Goal: Transaction & Acquisition: Purchase product/service

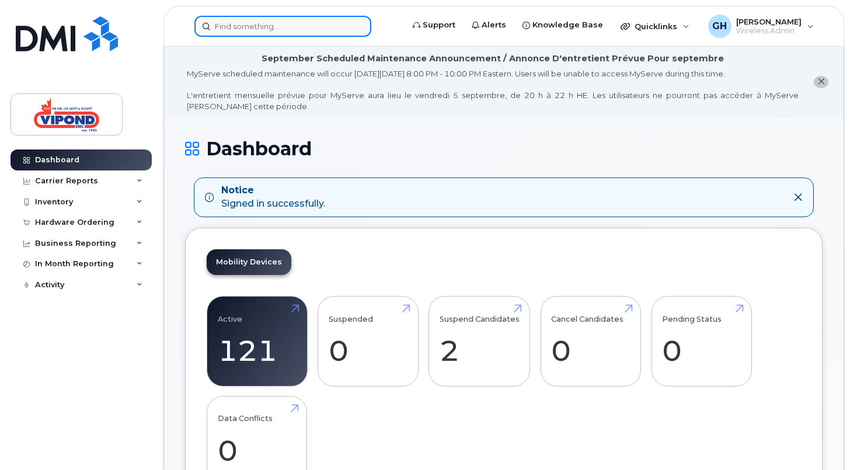
click at [276, 27] on input at bounding box center [282, 26] width 177 height 21
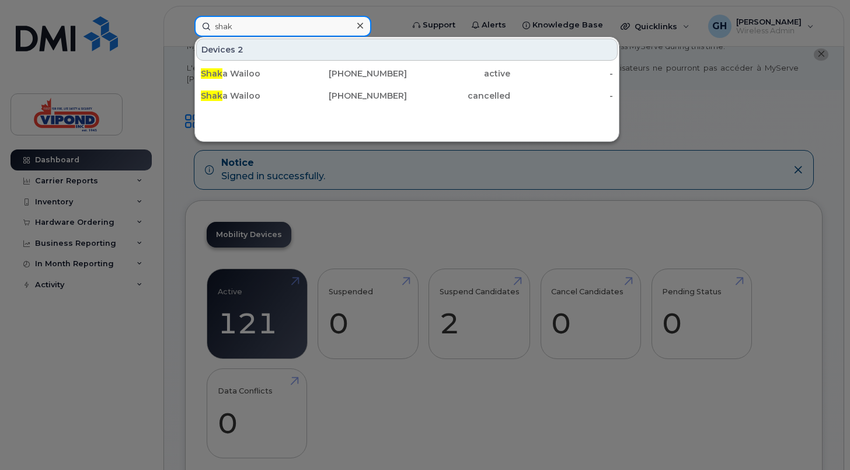
scroll to position [31, 0]
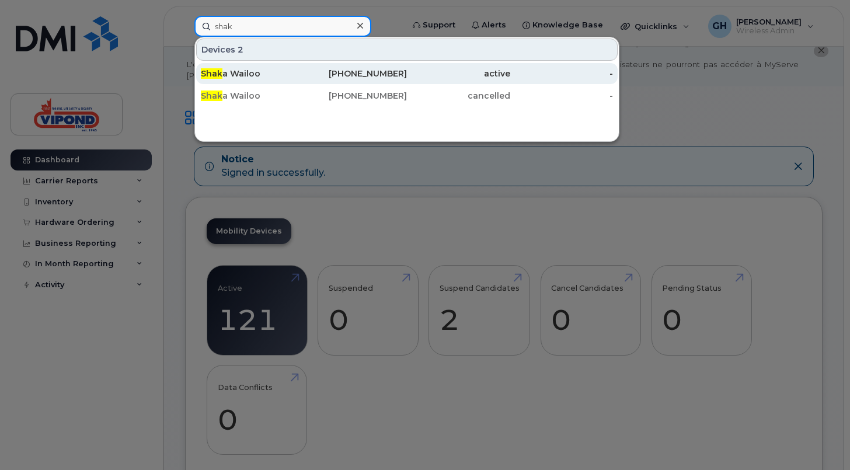
type input "shak"
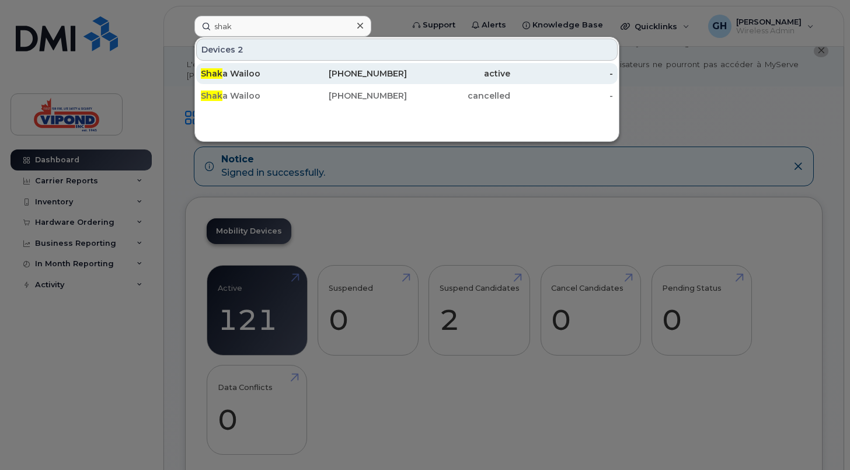
click at [225, 69] on div "Shak a Wailoo" at bounding box center [252, 74] width 103 height 12
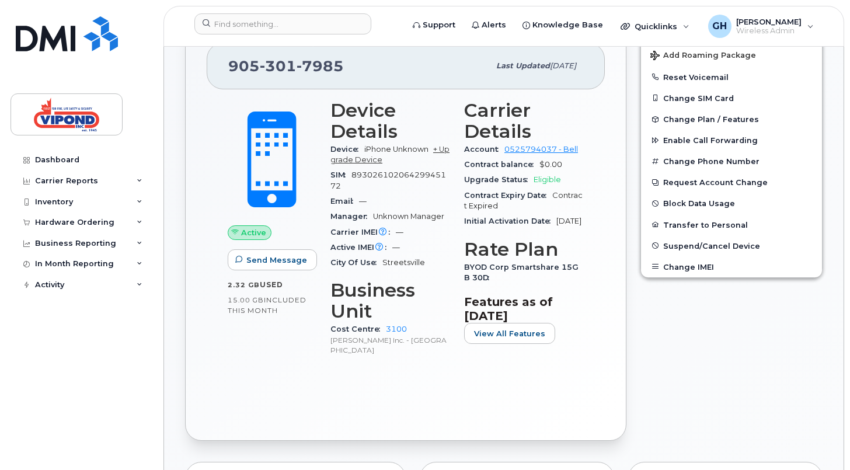
scroll to position [326, 0]
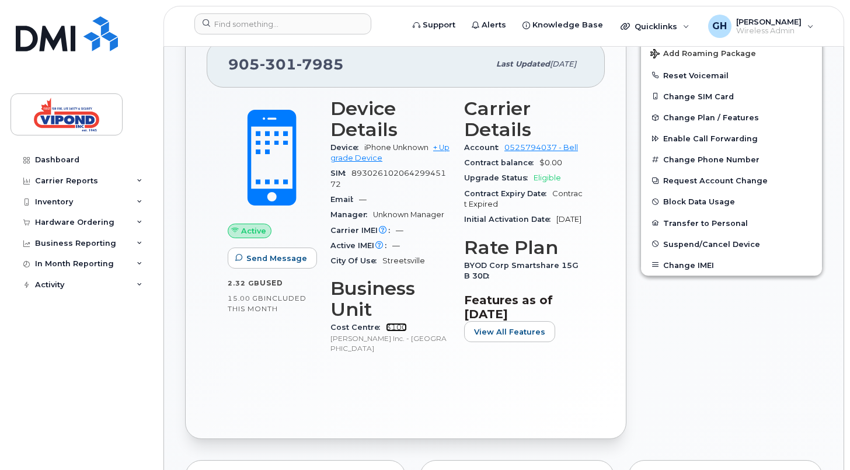
click at [395, 328] on link "3100" at bounding box center [396, 327] width 21 height 9
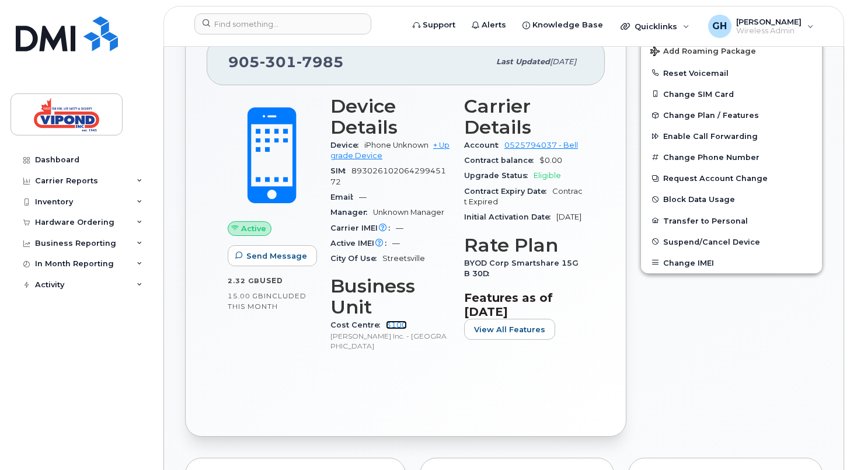
scroll to position [284, 0]
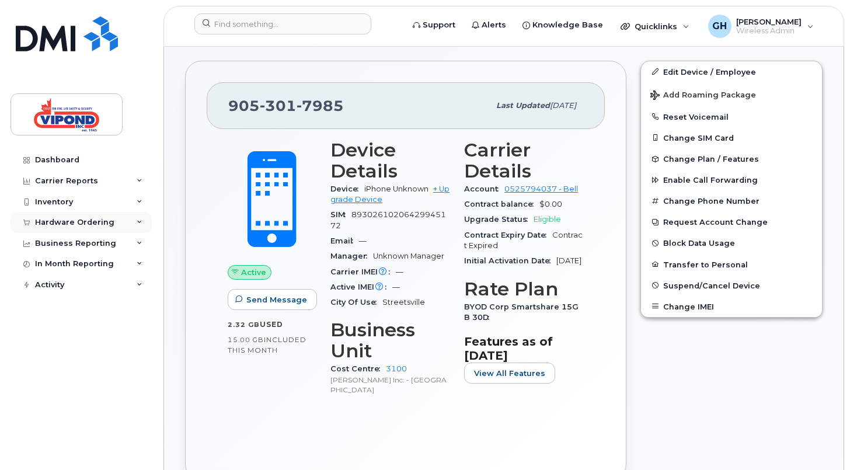
click at [137, 222] on icon at bounding box center [140, 223] width 6 height 6
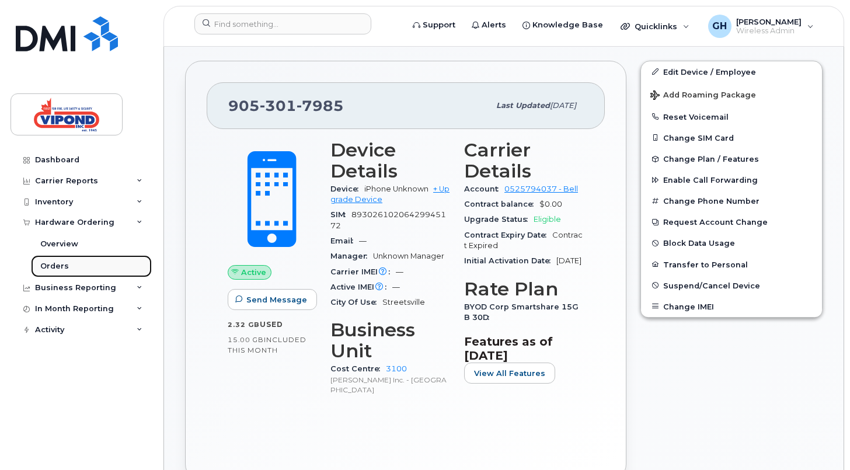
click at [56, 275] on link "Orders" at bounding box center [91, 266] width 121 height 22
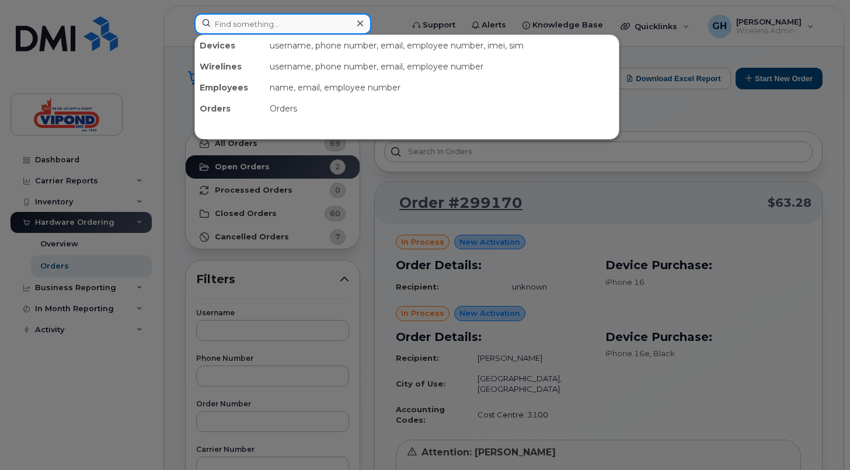
click at [244, 20] on input at bounding box center [282, 23] width 177 height 21
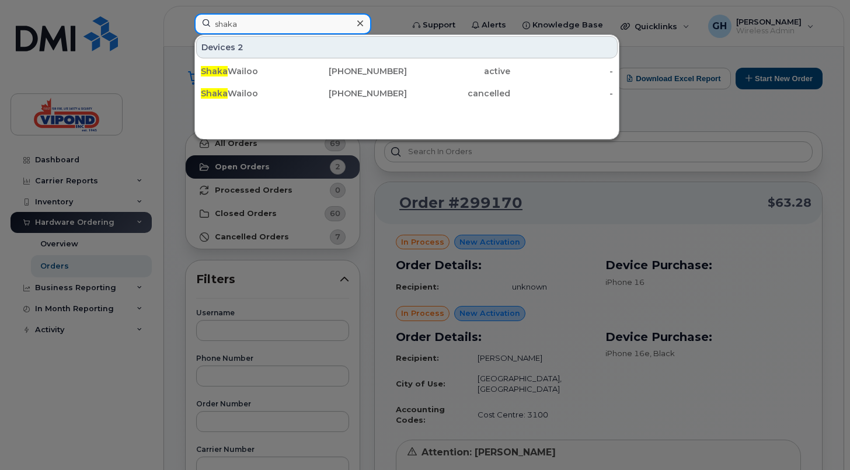
type input "shaka"
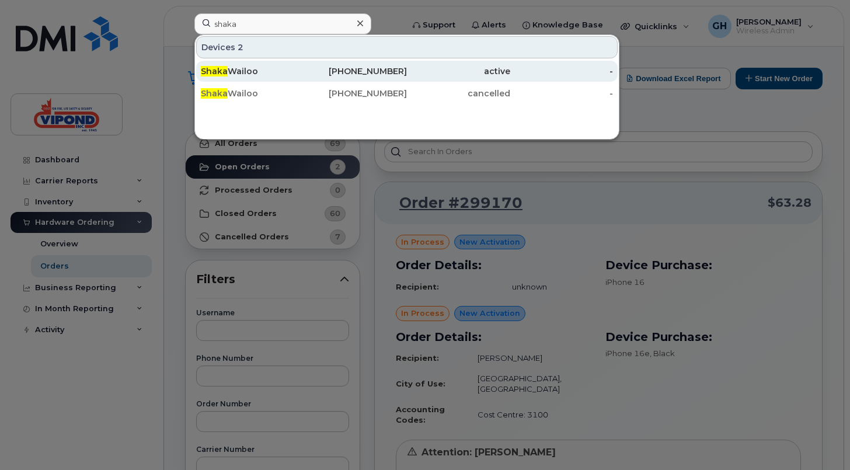
click at [229, 75] on div "Shaka Wailoo" at bounding box center [252, 71] width 103 height 12
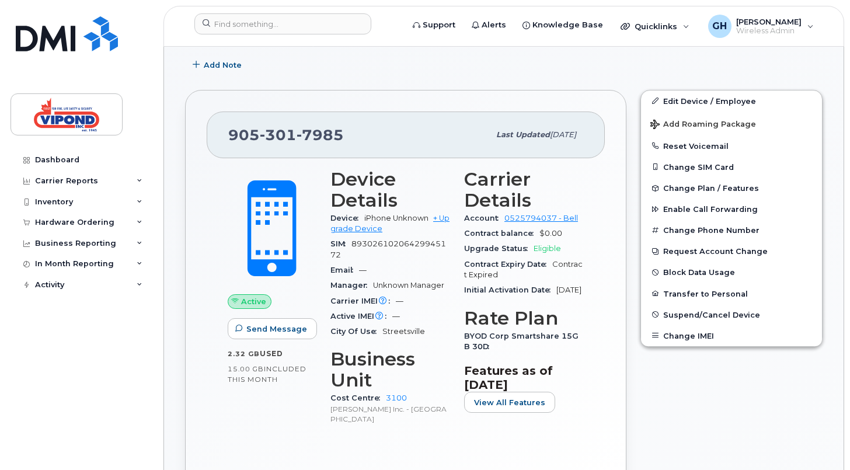
scroll to position [257, 0]
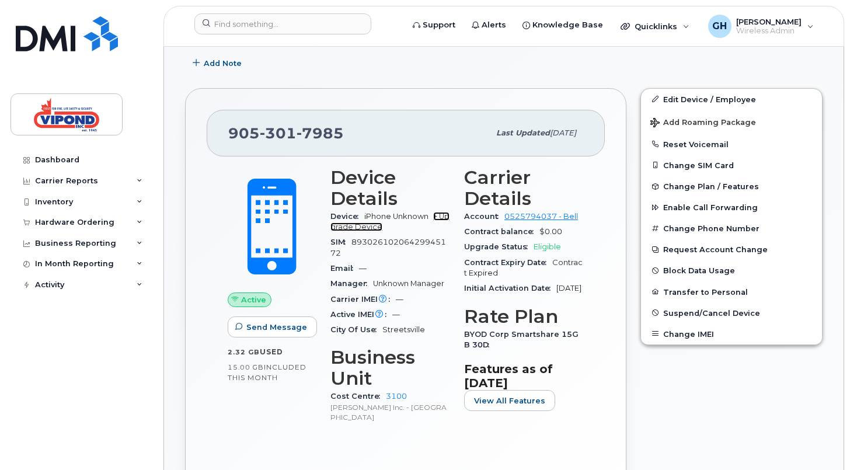
click at [346, 228] on link "+ Upgrade Device" at bounding box center [390, 221] width 119 height 19
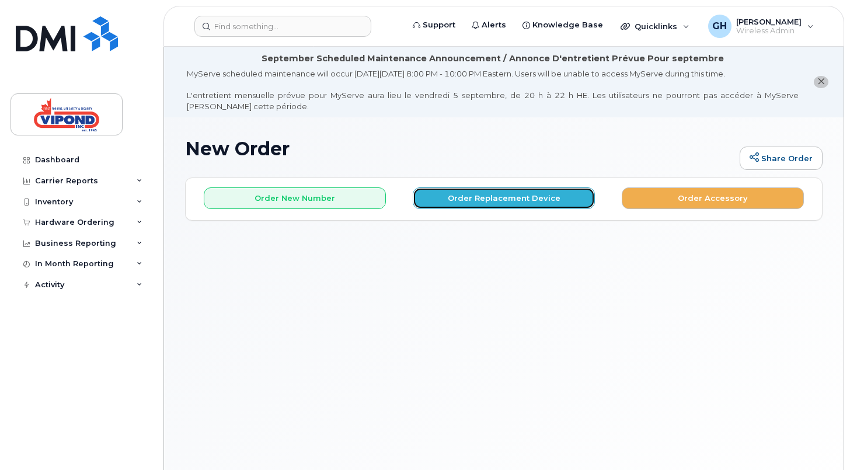
click at [507, 198] on button "Order Replacement Device" at bounding box center [504, 198] width 182 height 22
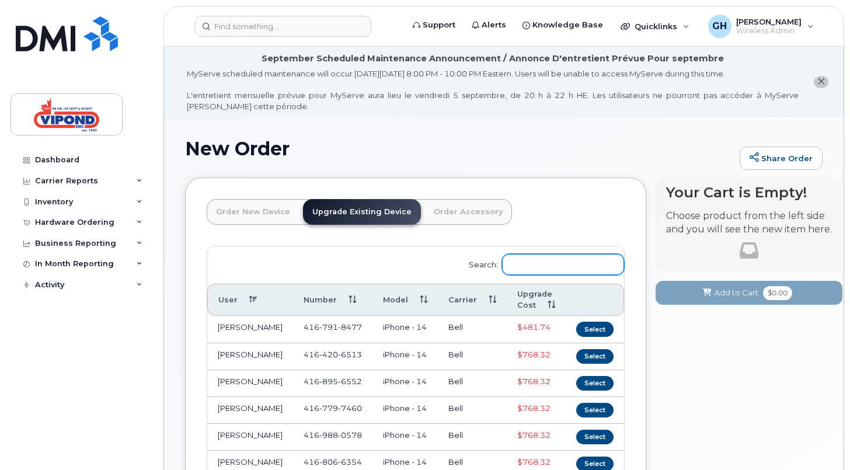
click at [540, 263] on input "Search:" at bounding box center [563, 264] width 122 height 21
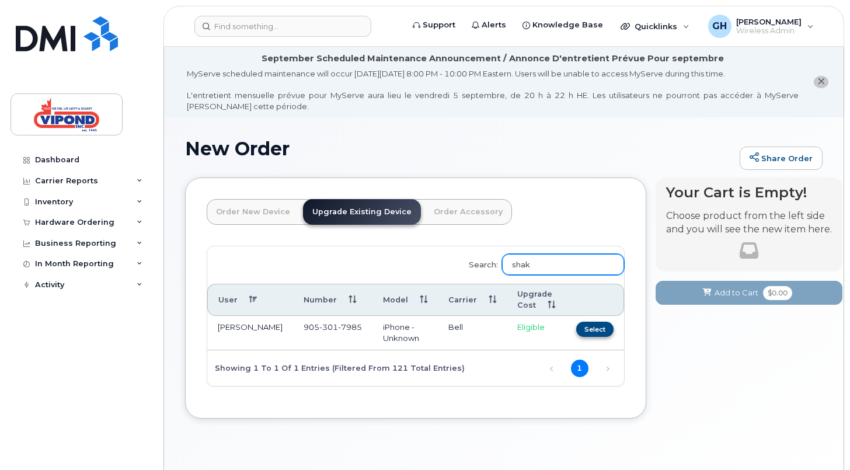
type input "shak"
click at [576, 332] on button "Select" at bounding box center [594, 329] width 37 height 15
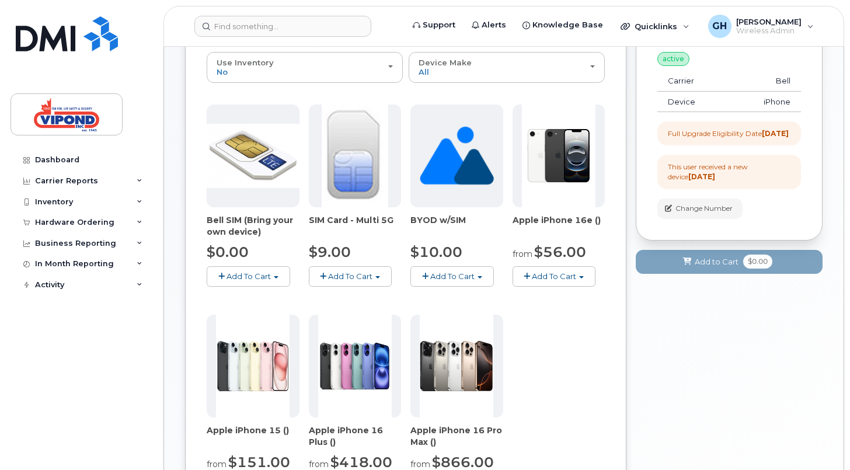
scroll to position [198, 0]
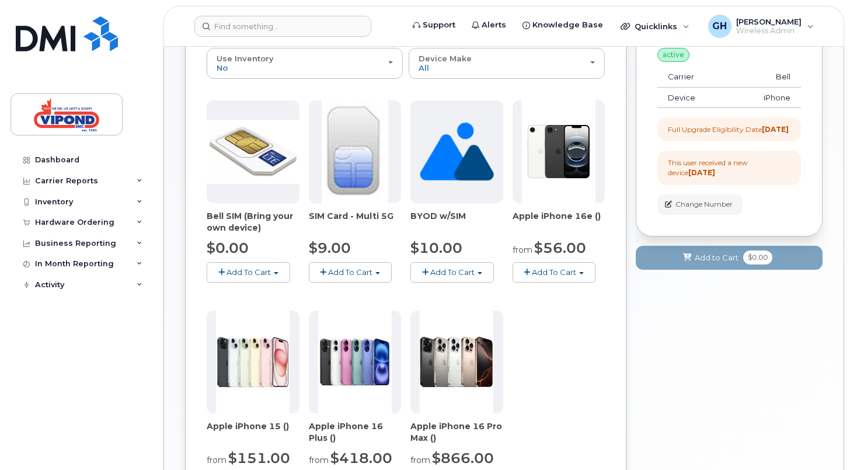
click at [560, 275] on span "Add To Cart" at bounding box center [554, 271] width 44 height 9
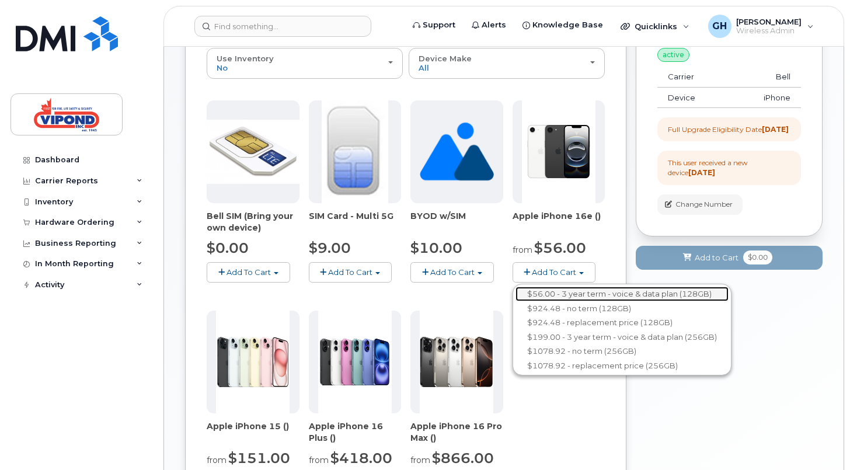
click at [558, 295] on link "$56.00 - 3 year term - voice & data plan (128GB)" at bounding box center [622, 294] width 213 height 15
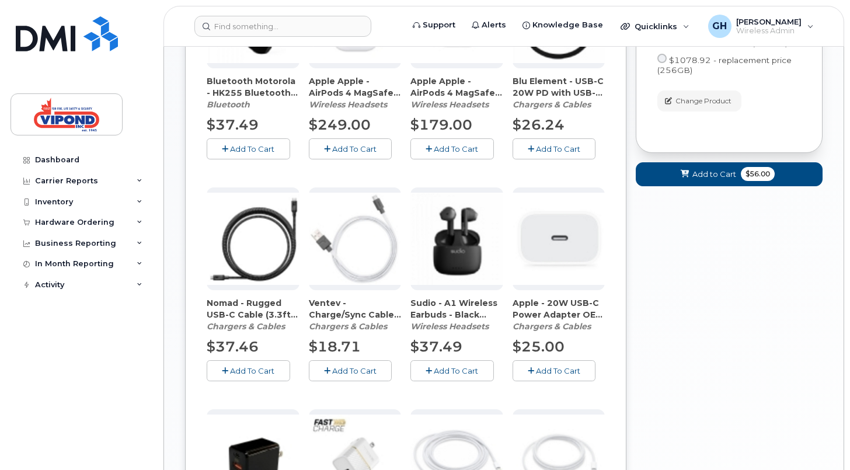
scroll to position [598, 0]
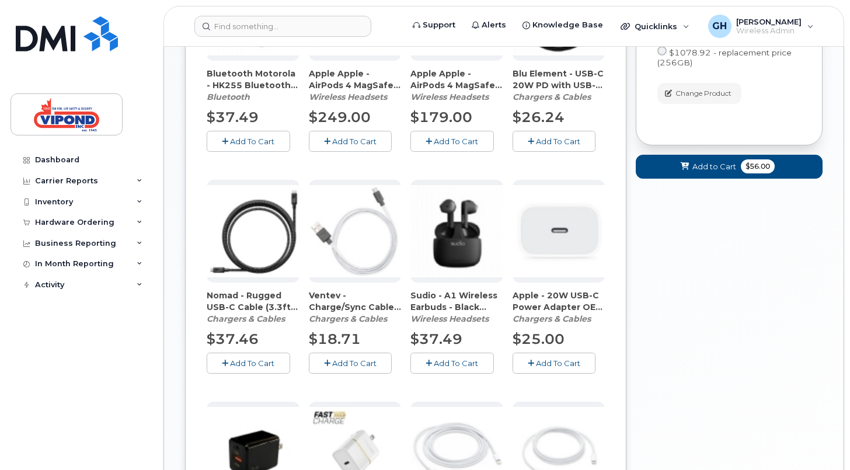
click at [553, 362] on span "Add To Cart" at bounding box center [558, 363] width 44 height 9
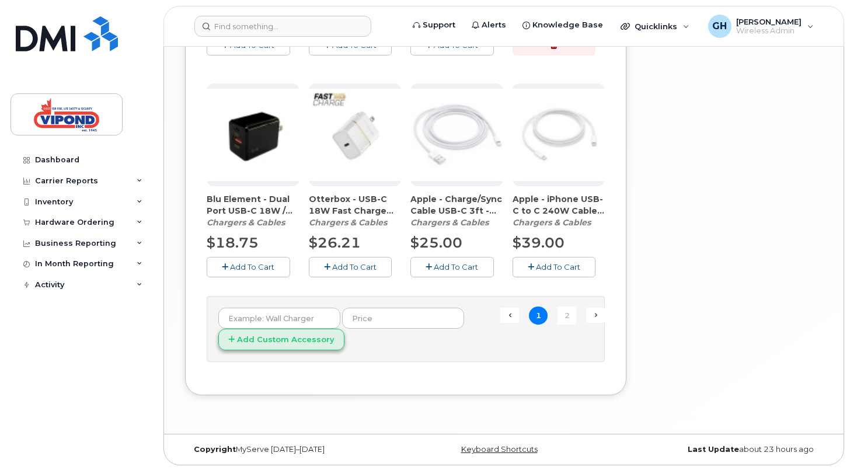
scroll to position [918, 0]
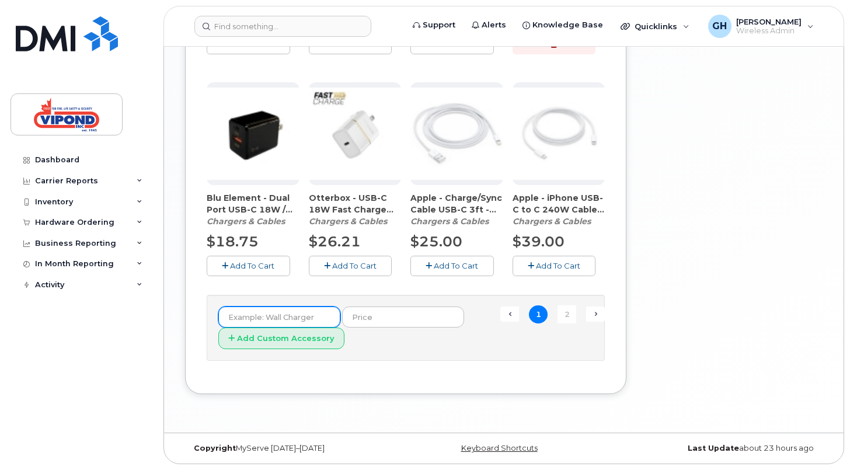
click at [293, 319] on input "text" at bounding box center [279, 317] width 122 height 21
type input "case"
click at [218, 328] on button "Add Custom Accessory" at bounding box center [281, 339] width 126 height 22
click at [471, 330] on form "case Add Custom Accessory" at bounding box center [405, 328] width 375 height 43
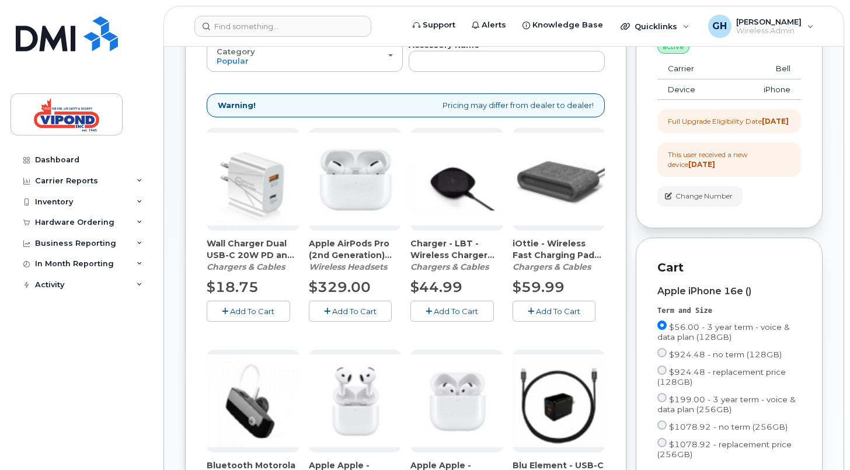
scroll to position [0, 0]
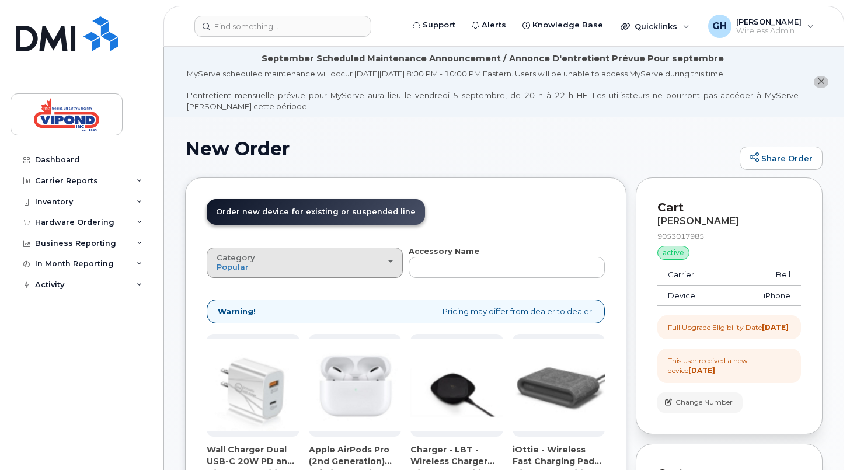
click at [390, 265] on div "Category Popular" at bounding box center [305, 262] width 176 height 18
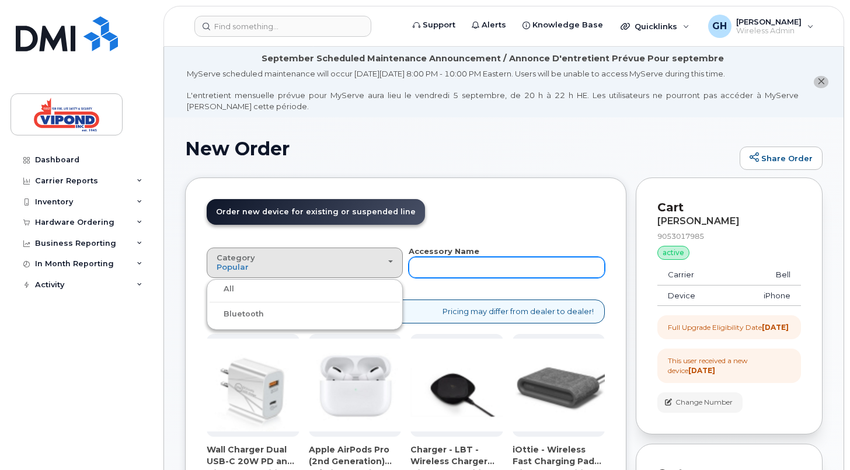
click at [465, 266] on input "text" at bounding box center [507, 267] width 196 height 21
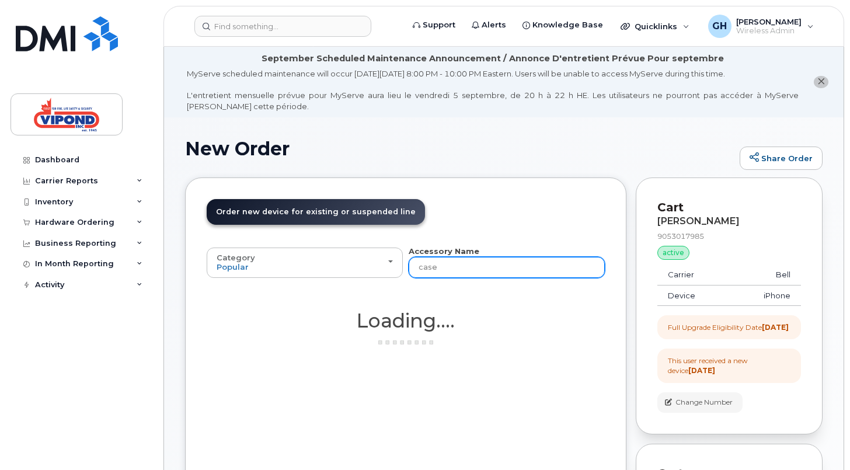
type input "case"
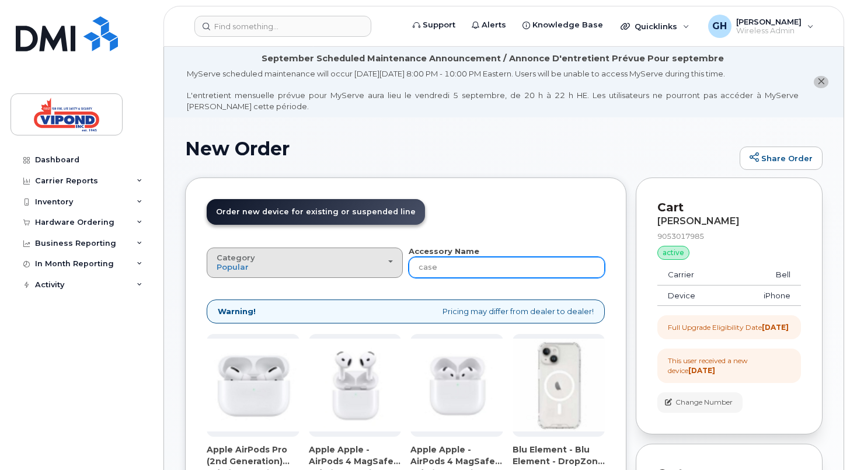
drag, startPoint x: 484, startPoint y: 262, endPoint x: 395, endPoint y: 267, distance: 88.3
click at [395, 267] on div "Category Popular All Bluetooth Accessory Name case" at bounding box center [406, 262] width 398 height 32
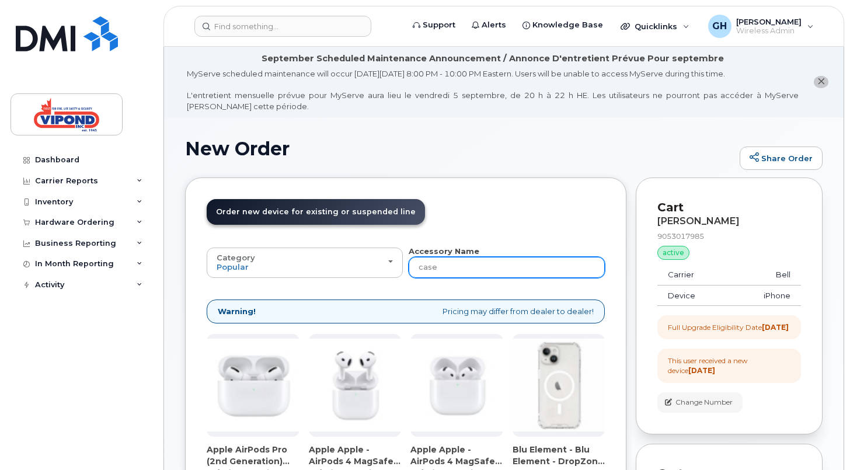
drag, startPoint x: 454, startPoint y: 270, endPoint x: 416, endPoint y: 270, distance: 38.0
click at [416, 270] on input "case" at bounding box center [507, 267] width 196 height 21
type input "otterbox"
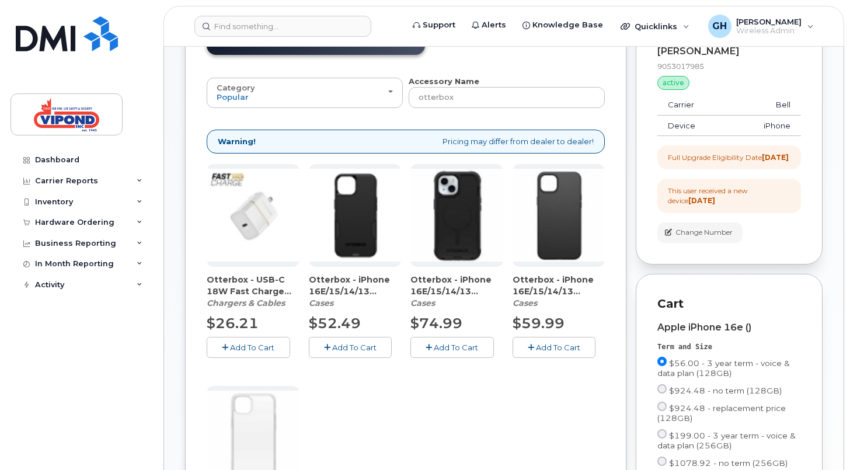
scroll to position [173, 0]
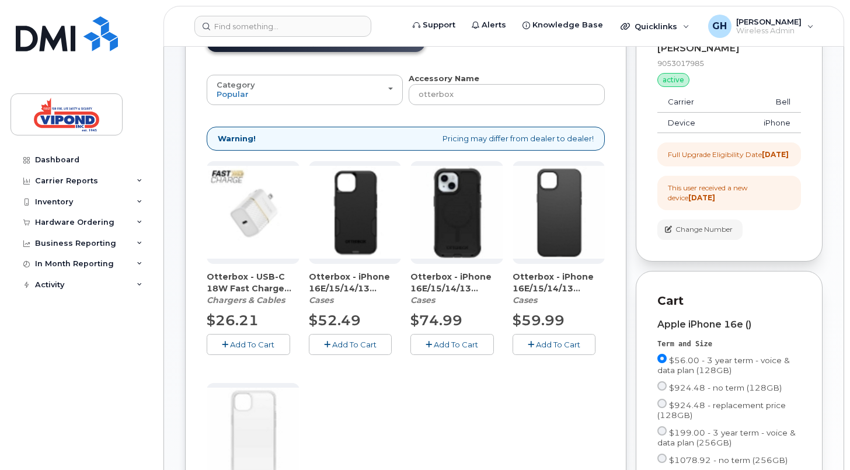
click at [452, 242] on img at bounding box center [457, 212] width 93 height 93
click at [452, 345] on span "Add To Cart" at bounding box center [456, 344] width 44 height 9
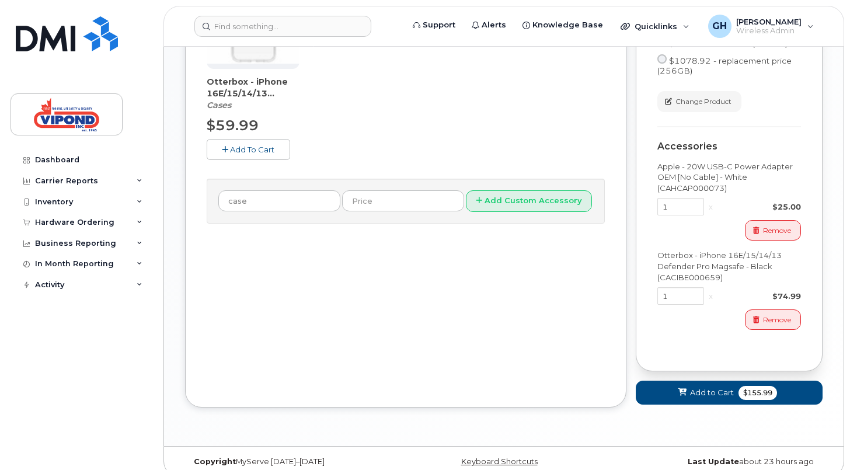
scroll to position [614, 0]
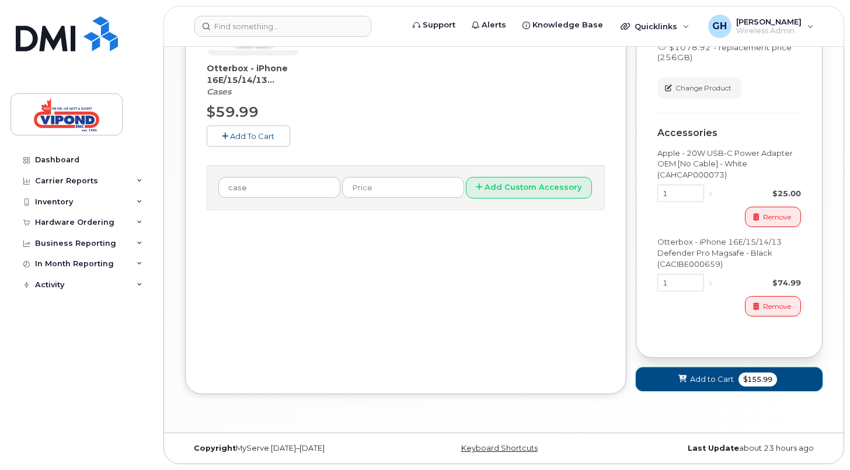
click at [753, 381] on span "$155.99" at bounding box center [758, 380] width 39 height 14
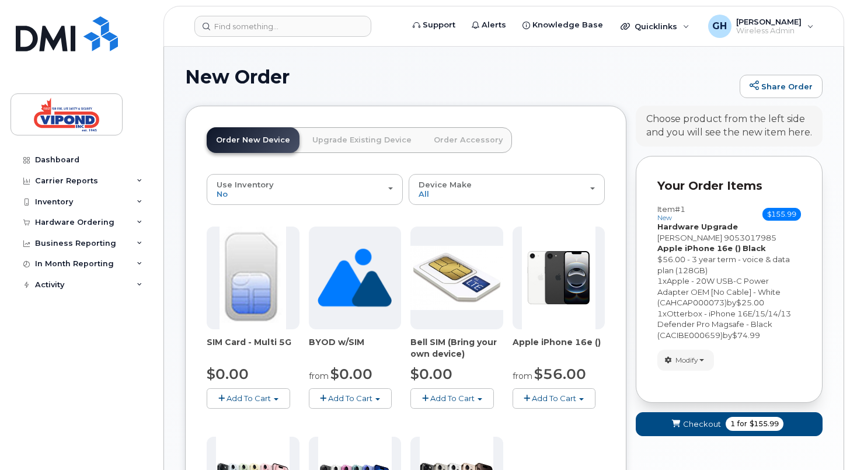
scroll to position [68, 0]
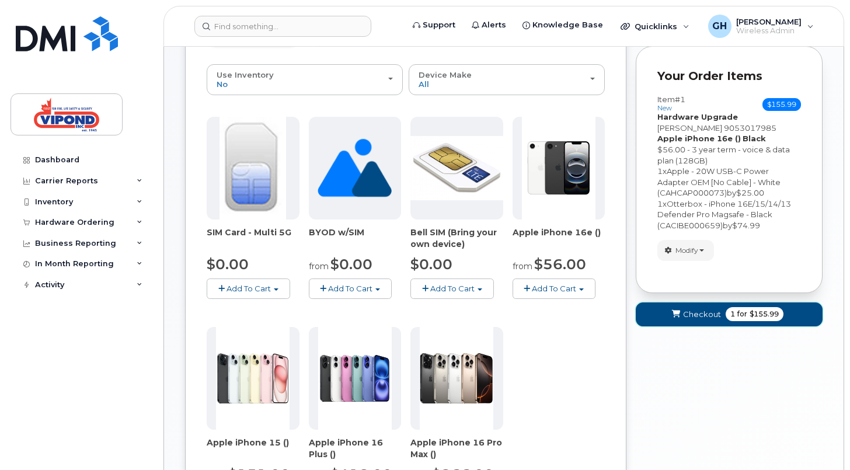
click at [743, 322] on button "Checkout 1 for $155.99" at bounding box center [729, 315] width 187 height 24
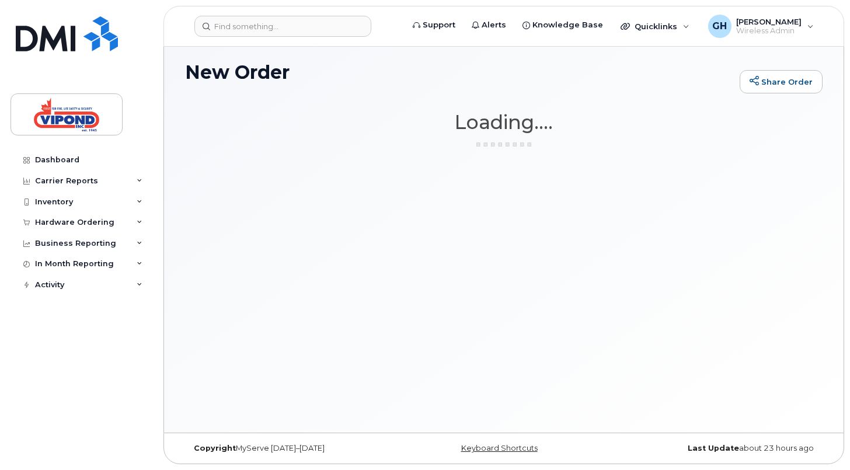
scroll to position [77, 0]
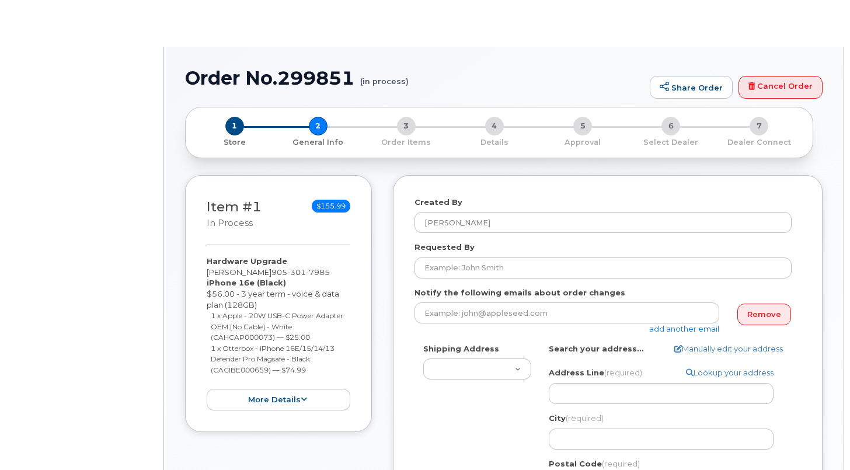
type textarea "[STREET_ADDRESS]"
select select
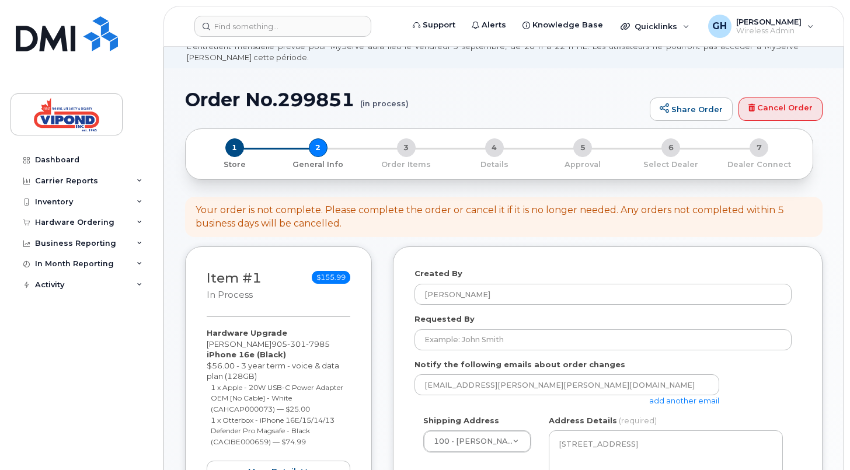
scroll to position [50, 0]
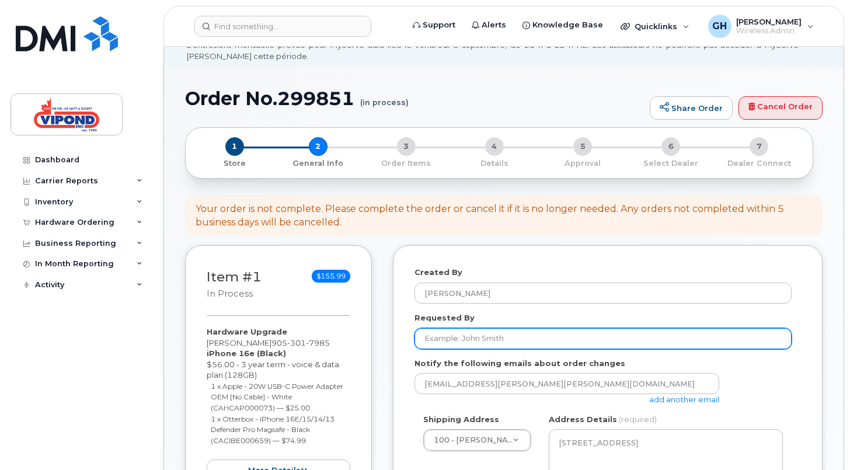
click at [507, 341] on input "Requested By" at bounding box center [603, 338] width 377 height 21
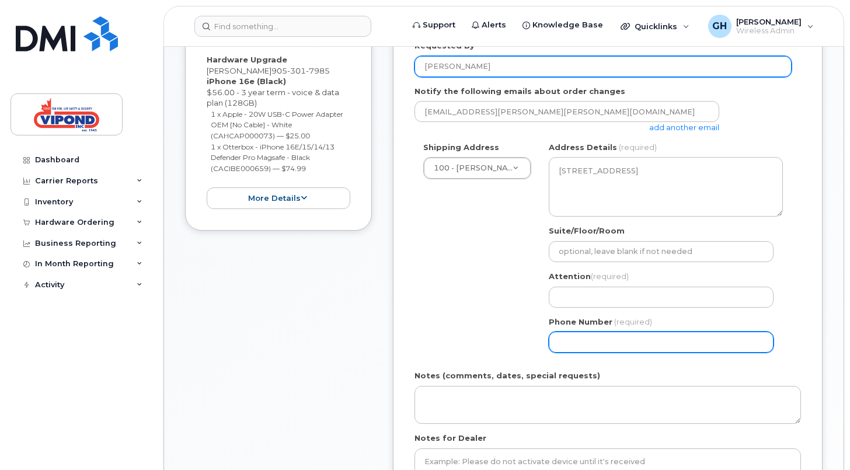
scroll to position [323, 0]
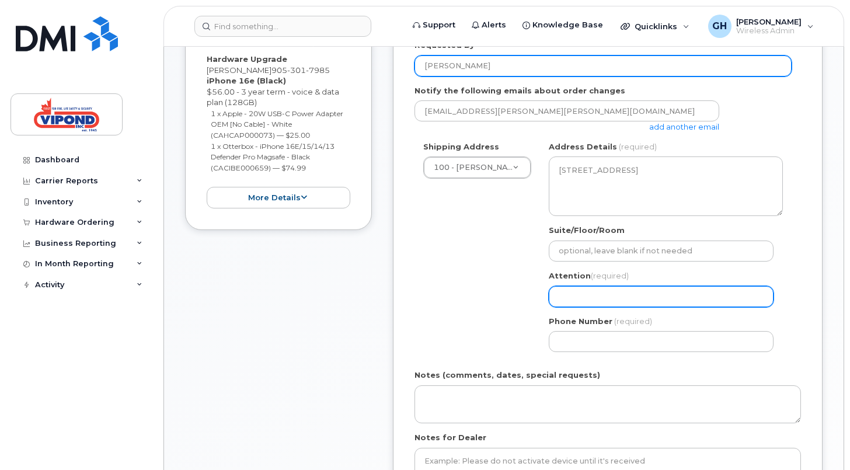
type input "[PERSON_NAME]"
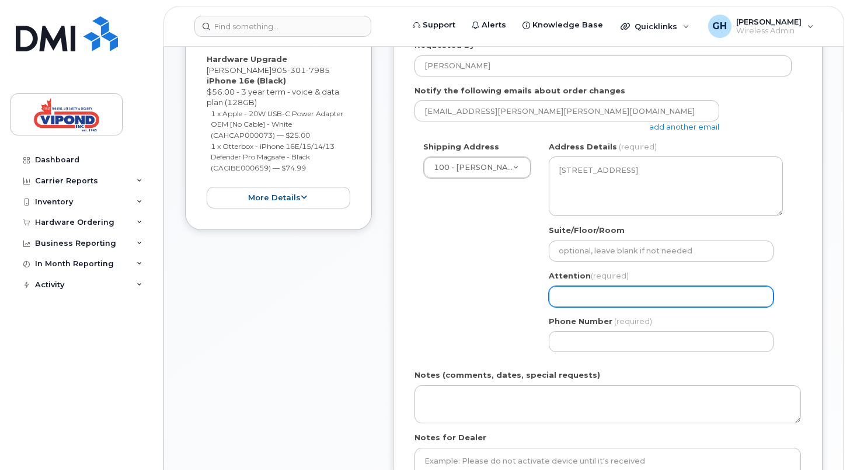
click at [606, 299] on input "Attention (required)" at bounding box center [661, 296] width 225 height 21
select select
type input "G"
select select
type input "Gr"
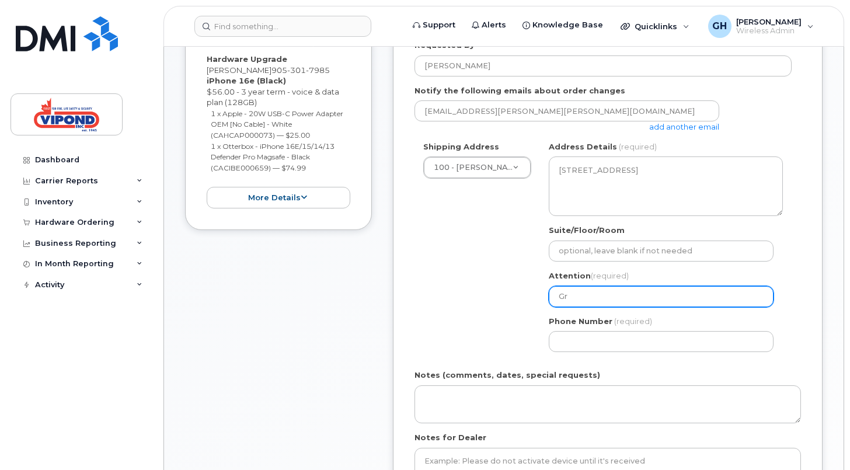
select select
type input "Gra"
select select
type input "Gran"
select select
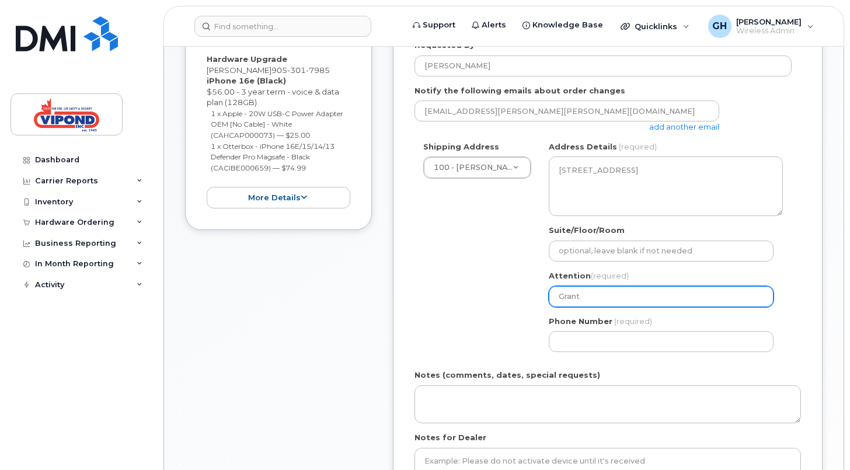
type input "Grant"
select select
type input "Grant H"
select select
type input "Grant He"
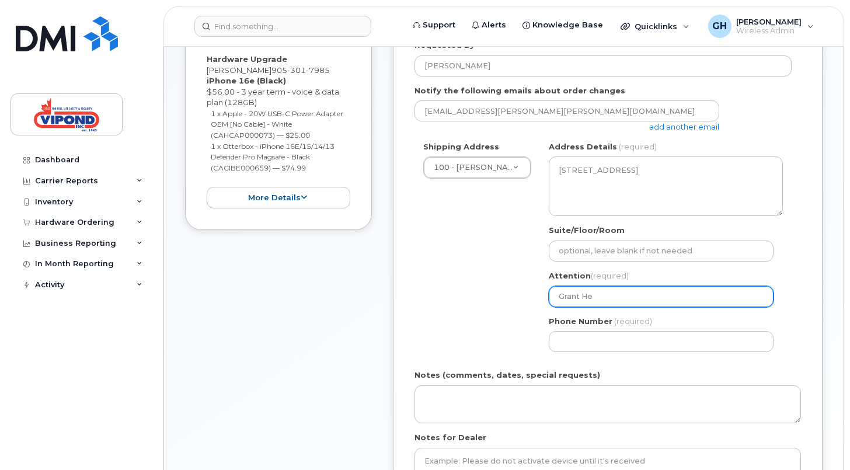
select select
type input "Grant Heal"
select select
type input "Grant Heale"
select select
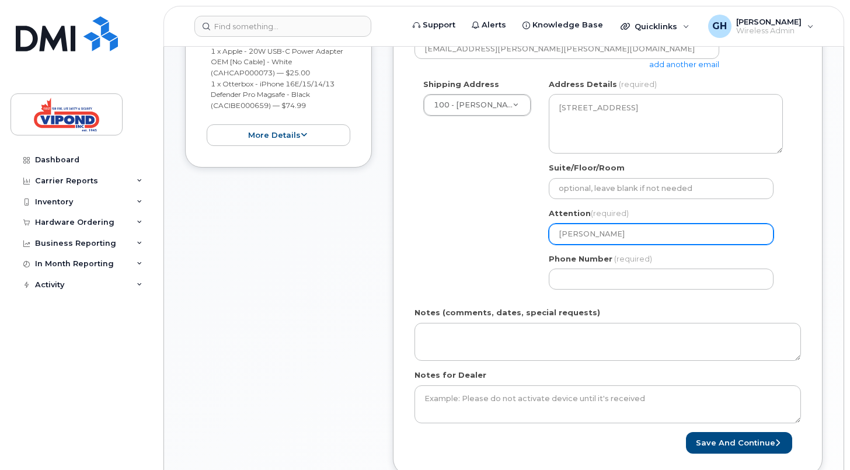
scroll to position [386, 0]
type input "[PERSON_NAME]"
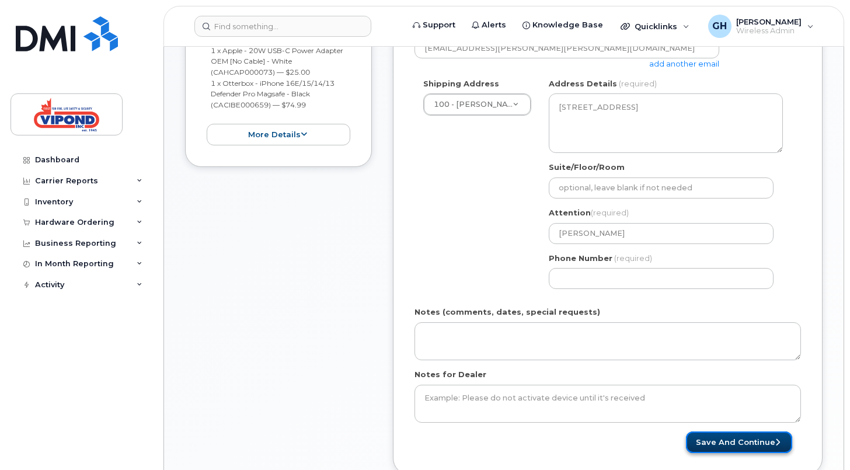
click at [749, 446] on button "Save and Continue" at bounding box center [739, 443] width 106 height 22
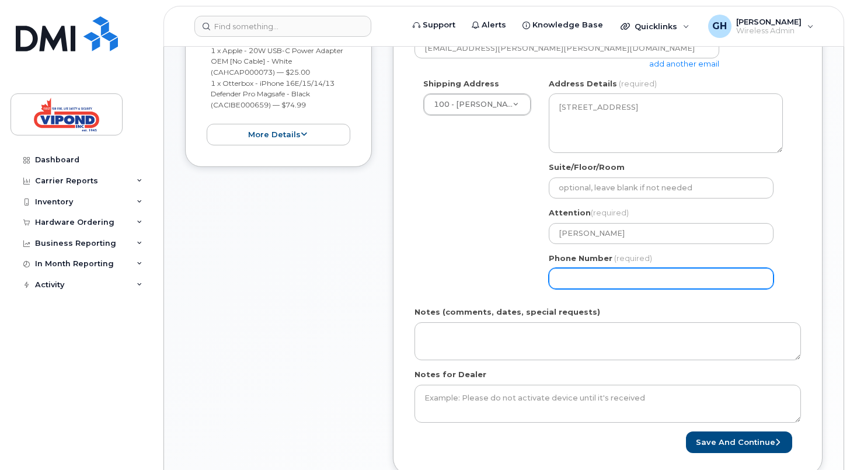
click at [575, 280] on input "Phone Number" at bounding box center [661, 278] width 225 height 21
select select
type input "416951019"
select select
type input "4169510192"
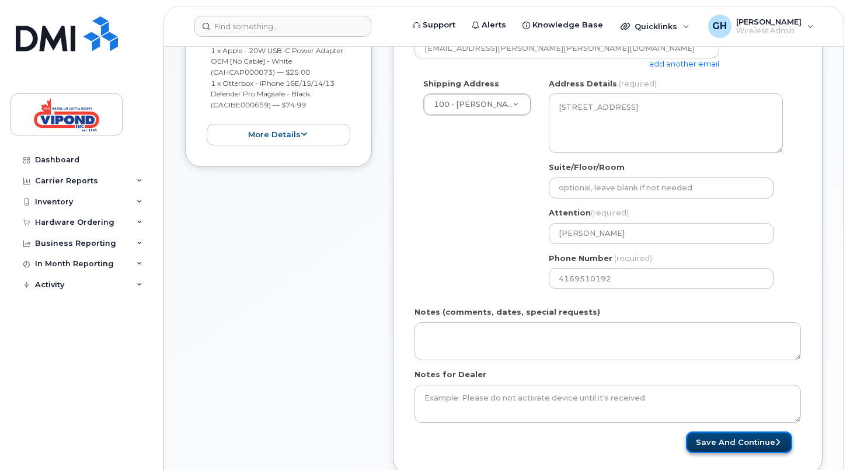
click at [743, 440] on button "Save and Continue" at bounding box center [739, 443] width 106 height 22
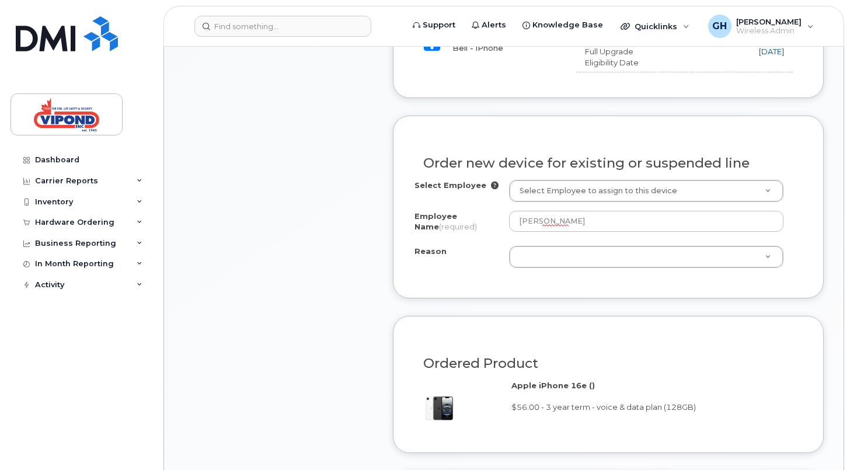
scroll to position [652, 0]
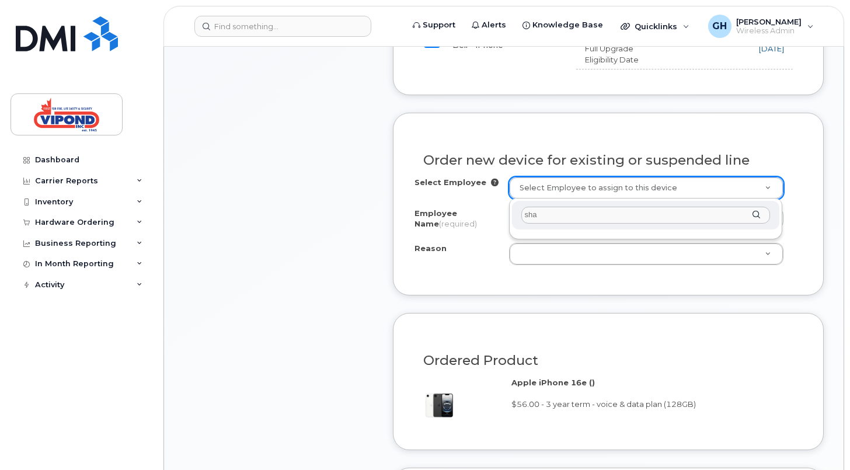
click at [758, 216] on div "sha" at bounding box center [646, 215] width 268 height 29
type input "shaka"
click at [756, 217] on div "shaka" at bounding box center [646, 215] width 268 height 29
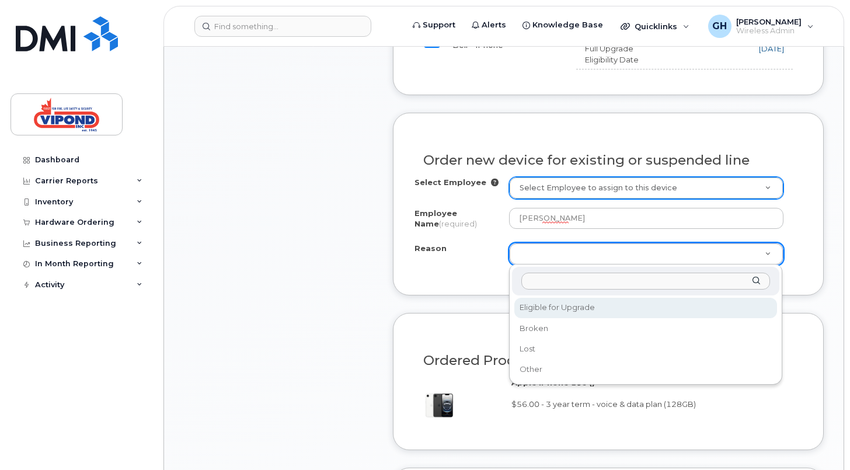
select select "eligible_for_upgrade"
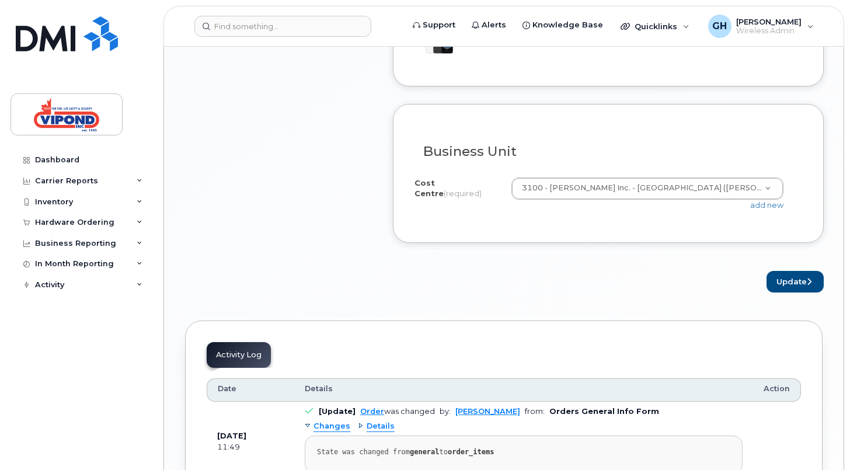
scroll to position [1017, 0]
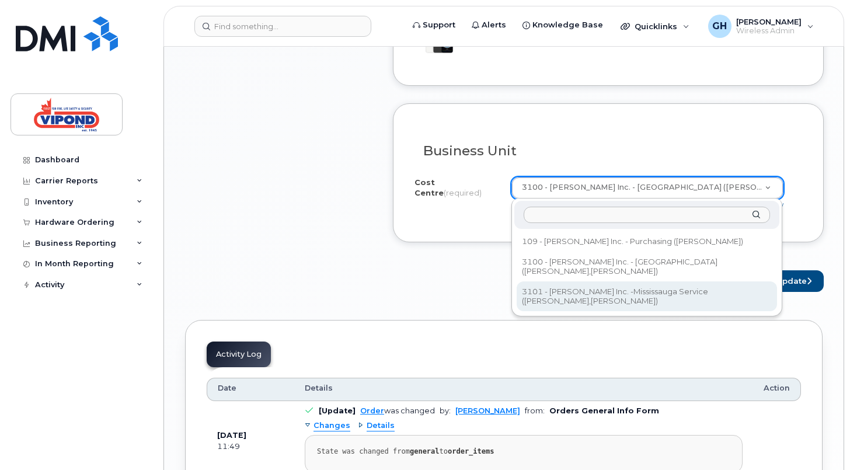
select select "3101"
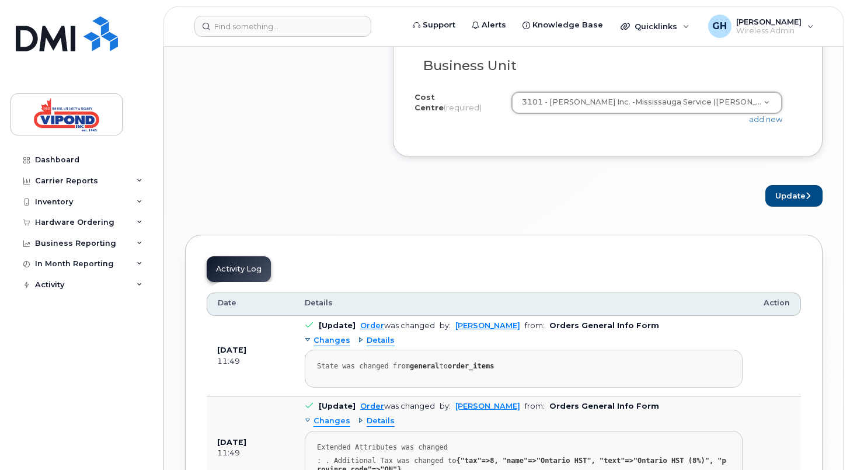
scroll to position [1107, 0]
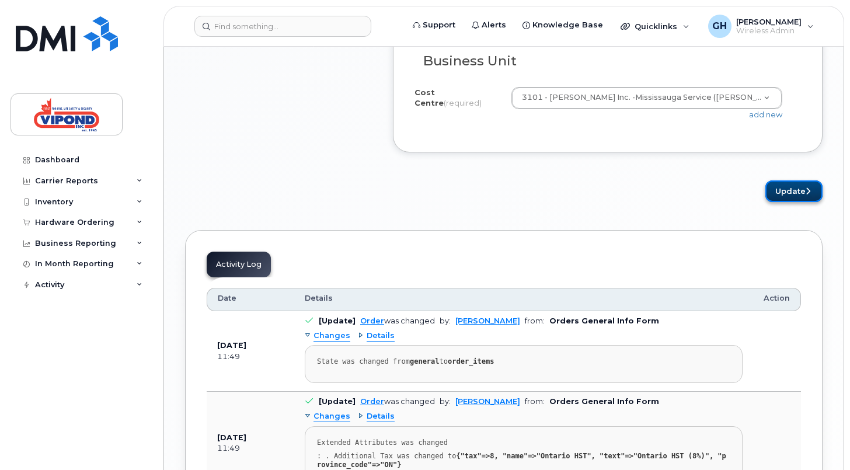
click at [808, 194] on icon "submit" at bounding box center [808, 191] width 5 height 8
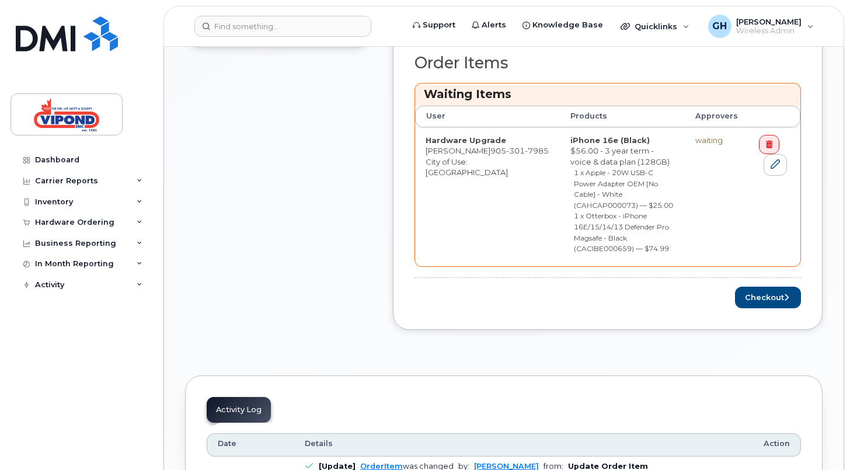
scroll to position [554, 0]
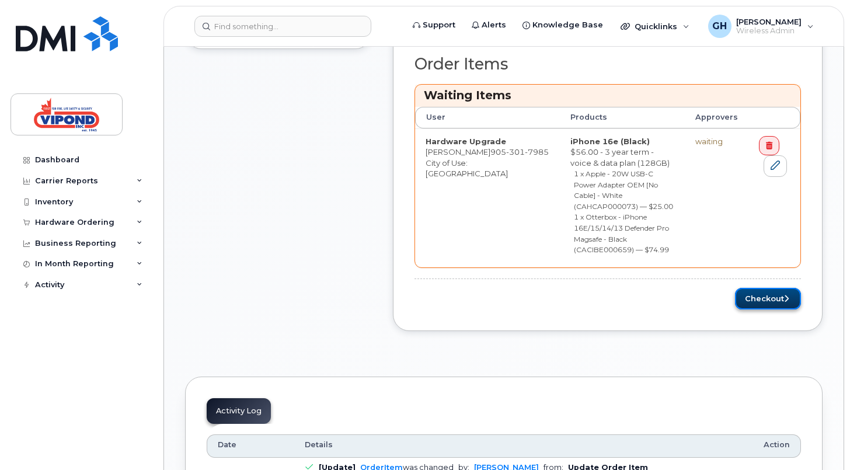
click at [759, 288] on button "Checkout" at bounding box center [768, 299] width 66 height 22
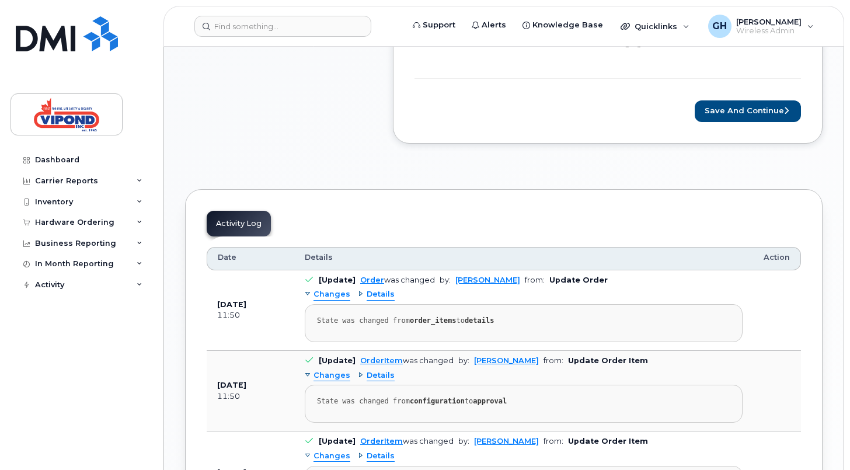
scroll to position [800, 0]
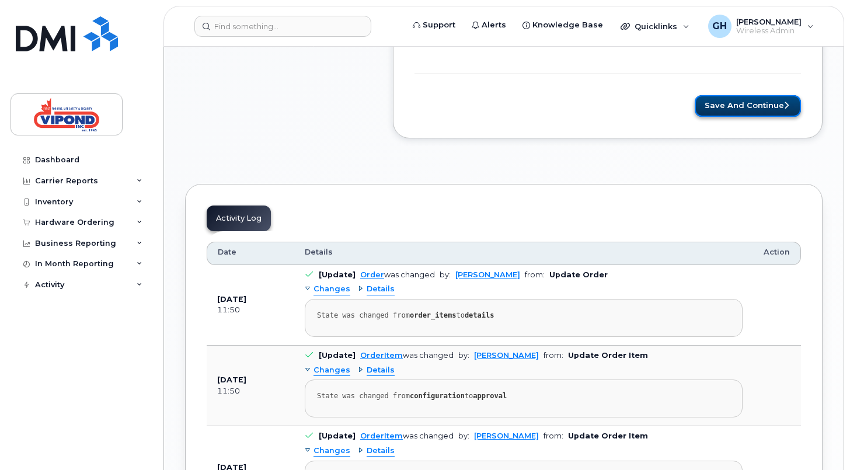
click at [745, 112] on button "Save and Continue" at bounding box center [748, 106] width 106 height 22
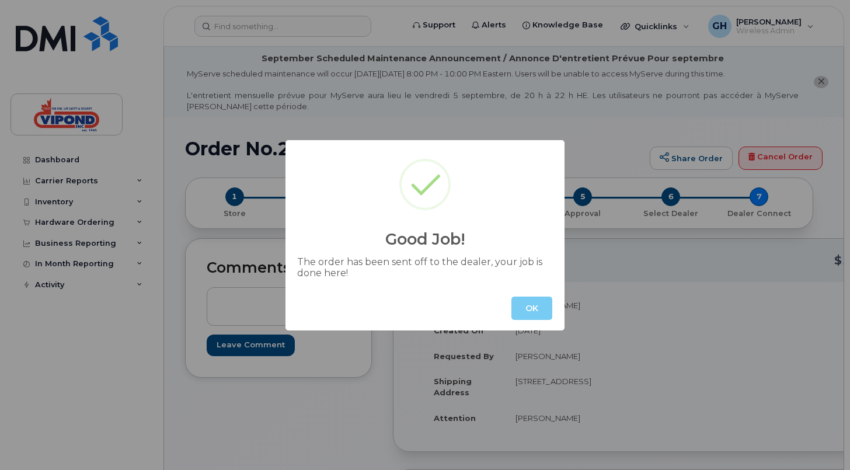
click at [537, 314] on button "OK" at bounding box center [532, 308] width 41 height 23
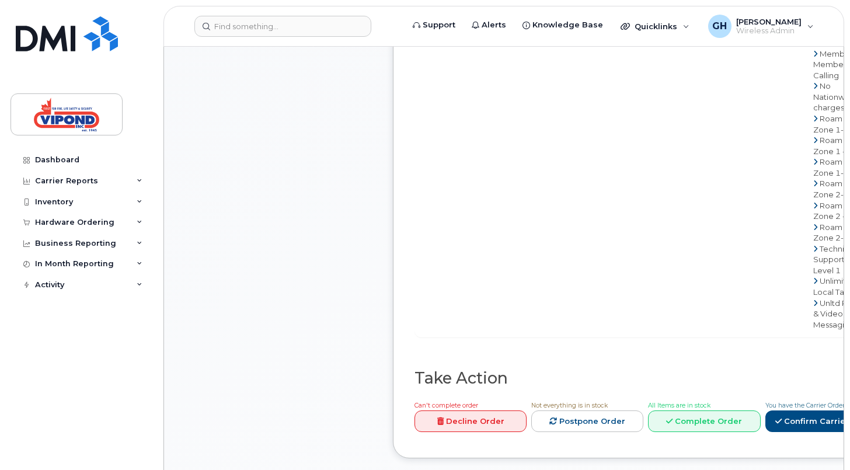
scroll to position [733, 0]
